Goal: Information Seeking & Learning: Learn about a topic

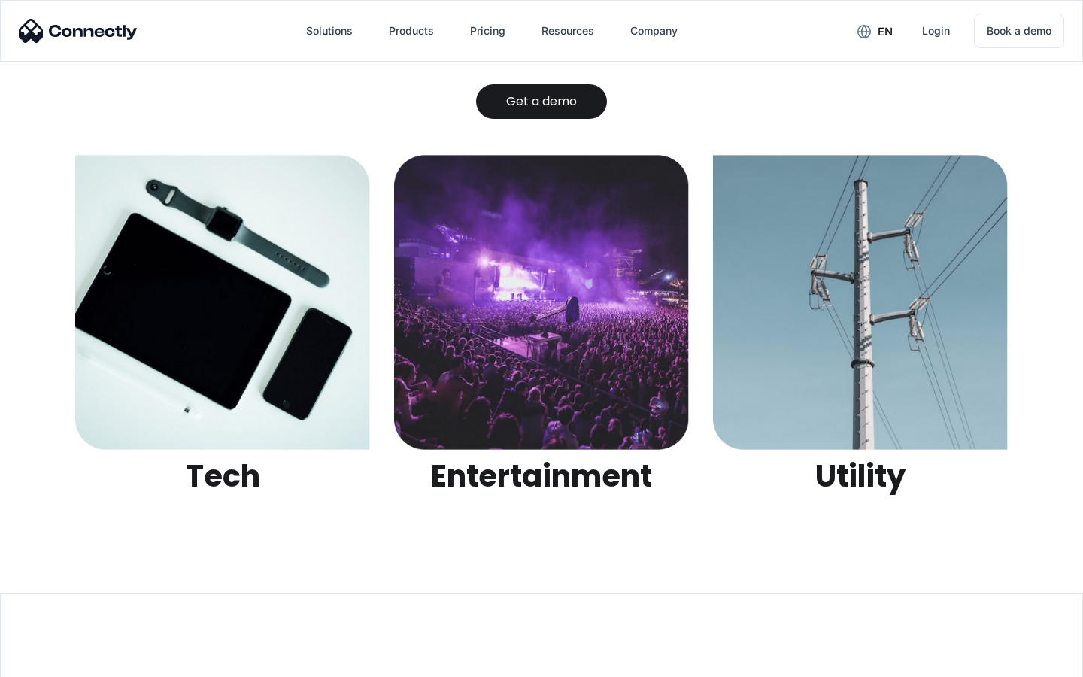
scroll to position [4746, 0]
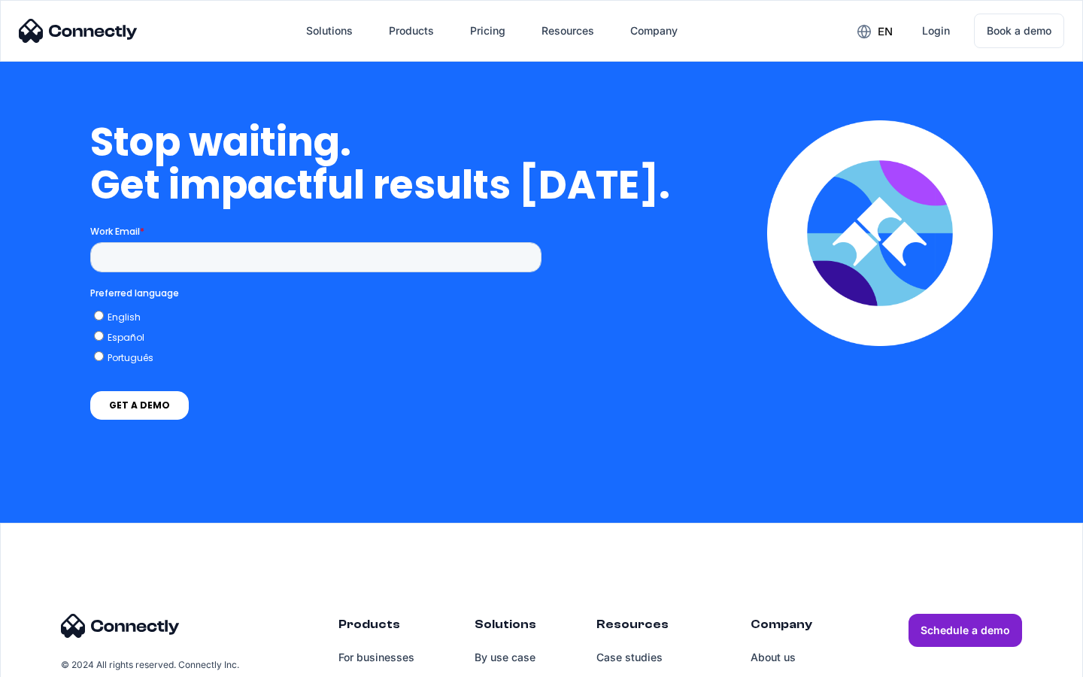
scroll to position [3305, 0]
